Goal: Task Accomplishment & Management: Complete application form

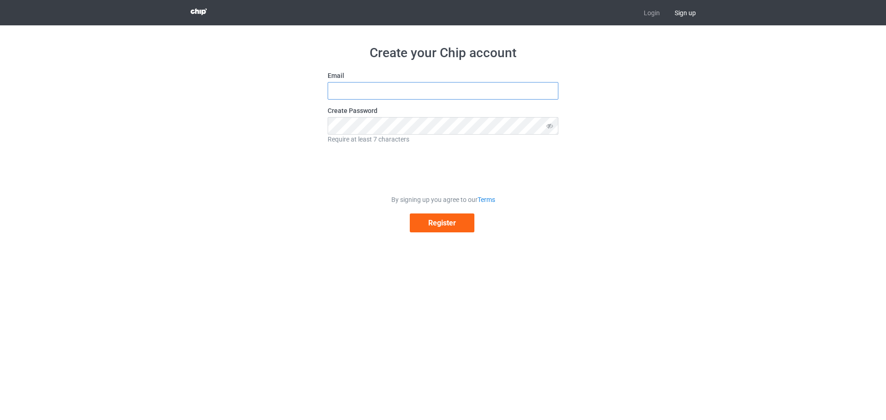
type input "[EMAIL_ADDRESS][DOMAIN_NAME]"
click at [398, 85] on input "[EMAIL_ADDRESS][DOMAIN_NAME]" at bounding box center [443, 91] width 231 height 18
click at [284, 181] on div "Create your Chip account Email [EMAIL_ADDRESS][DOMAIN_NAME] Create Password Req…" at bounding box center [443, 138] width 520 height 227
click at [438, 221] on button "Register" at bounding box center [442, 223] width 65 height 19
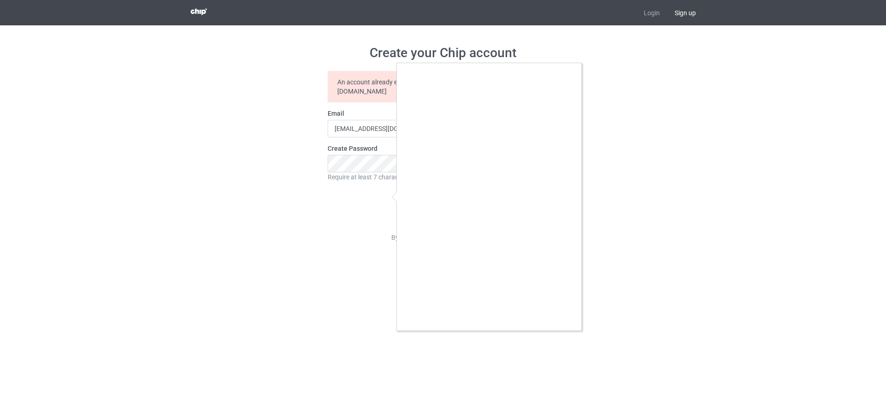
click at [318, 196] on div at bounding box center [443, 210] width 886 height 420
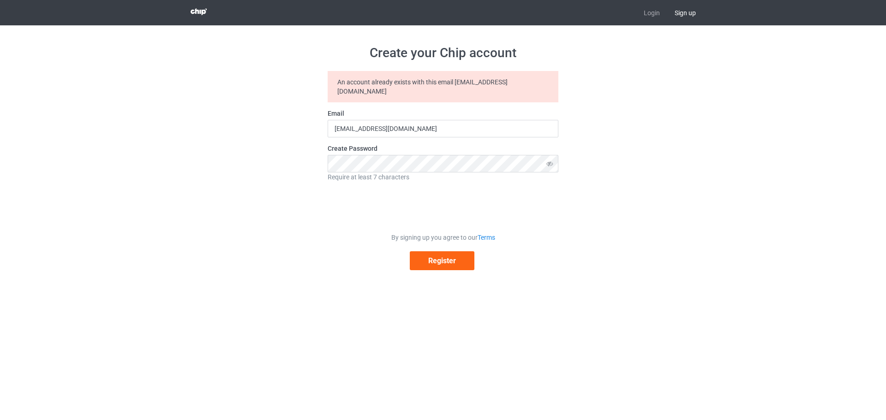
click at [334, 218] on div at bounding box center [443, 207] width 231 height 38
drag, startPoint x: 333, startPoint y: 222, endPoint x: 408, endPoint y: 164, distance: 94.4
click at [334, 222] on form "An account already exists with this email [EMAIL_ADDRESS][DOMAIN_NAME] Email [E…" at bounding box center [443, 170] width 231 height 199
click at [653, 12] on link "Login" at bounding box center [651, 12] width 31 height 25
